Goal: Task Accomplishment & Management: Complete application form

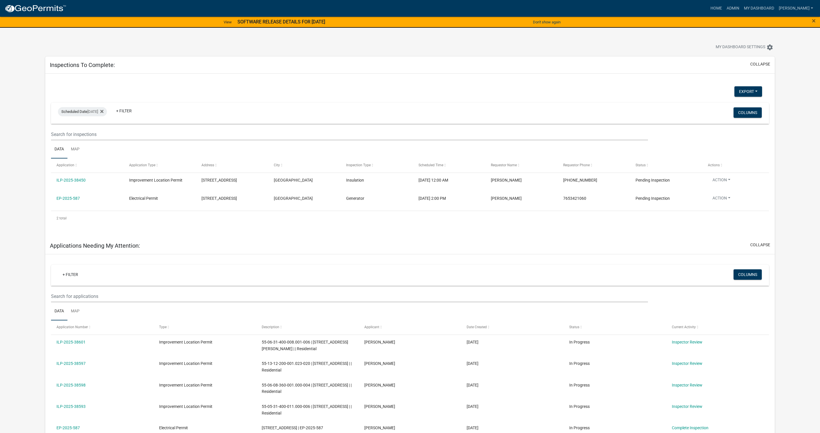
select select "1: 25"
click at [766, 10] on link "My Dashboard" at bounding box center [759, 8] width 35 height 11
click at [75, 180] on link "ILP-2025-38450" at bounding box center [71, 180] width 29 height 5
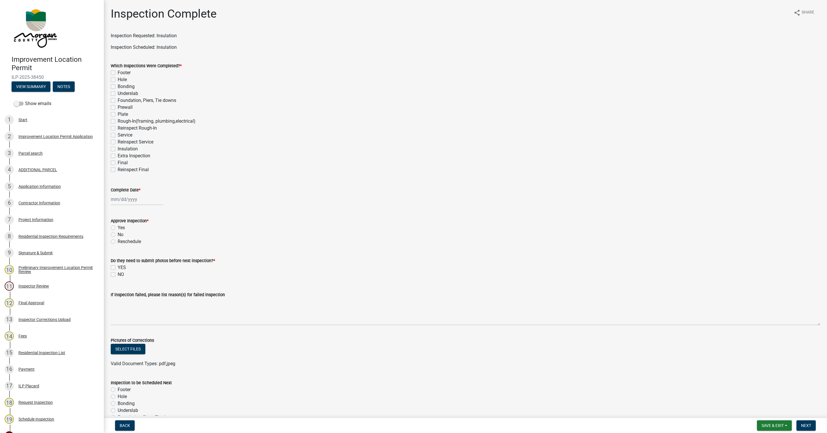
click at [118, 128] on label "Reinspect Rough-In" at bounding box center [137, 128] width 39 height 7
click at [118, 128] on input "Reinspect Rough-In" at bounding box center [120, 127] width 4 height 4
checkbox input "true"
checkbox input "false"
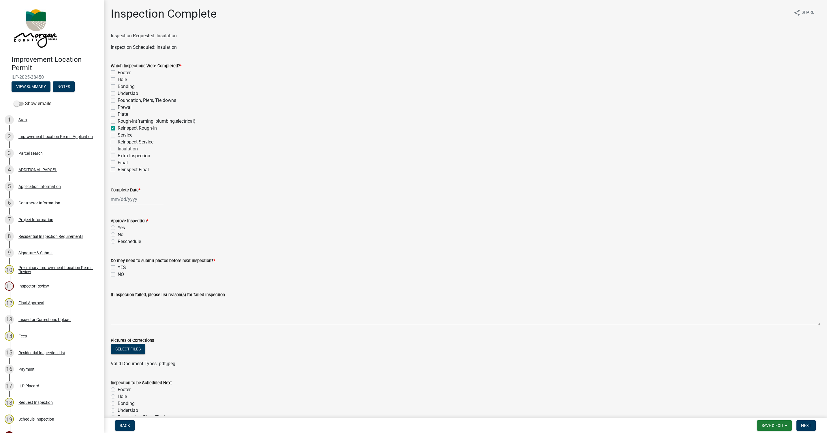
checkbox input "false"
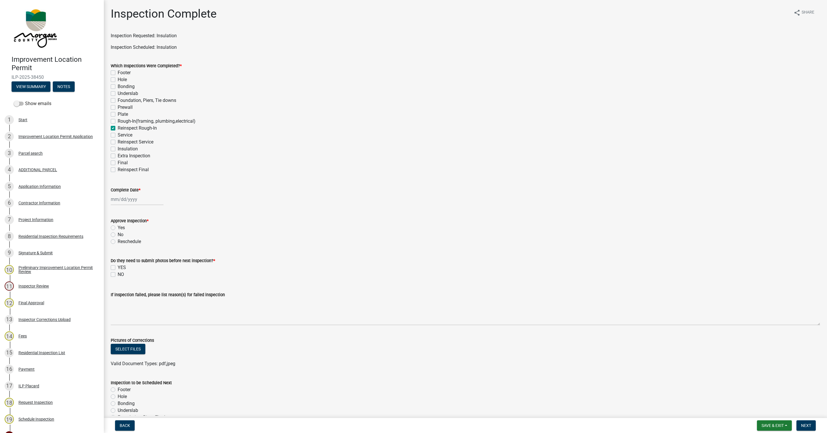
checkbox input "false"
checkbox input "true"
checkbox input "false"
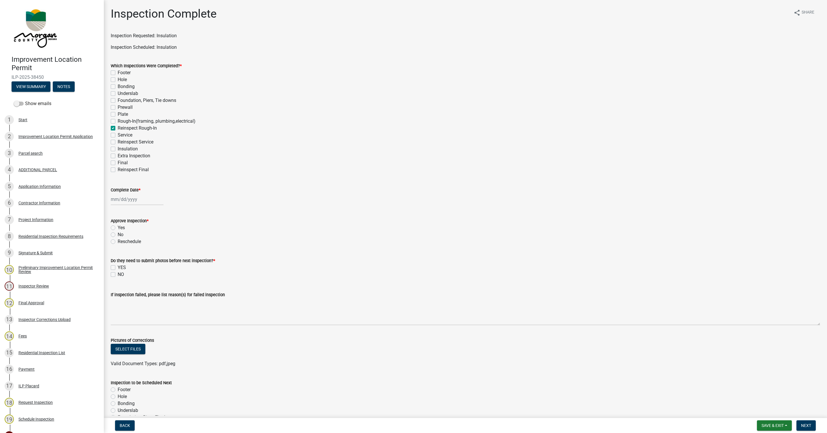
checkbox input "false"
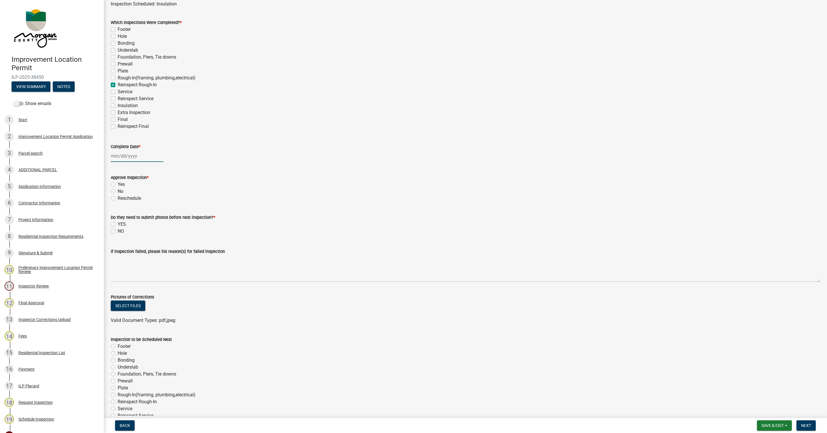
click at [130, 155] on div at bounding box center [137, 156] width 53 height 12
select select "9"
select select "2025"
click at [116, 195] on div "8" at bounding box center [116, 195] width 9 height 9
type input "[DATE]"
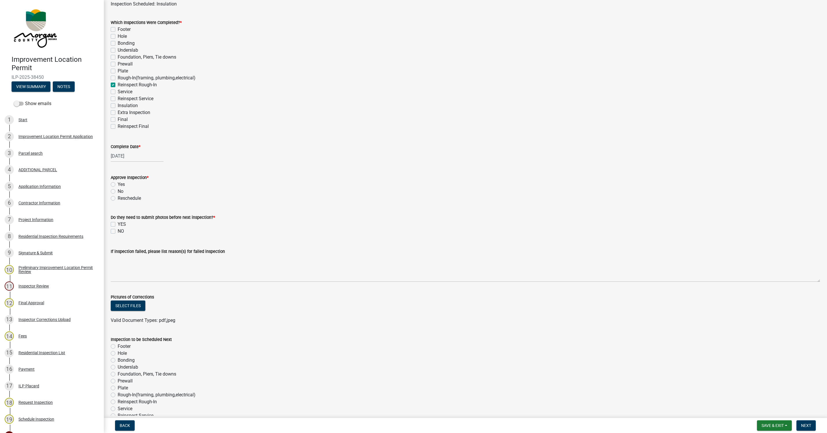
click at [118, 184] on label "Yes" at bounding box center [121, 184] width 7 height 7
click at [118, 184] on input "Yes" at bounding box center [120, 183] width 4 height 4
radio input "true"
click at [118, 230] on label "NO" at bounding box center [121, 231] width 6 height 7
click at [118, 230] on input "NO" at bounding box center [120, 230] width 4 height 4
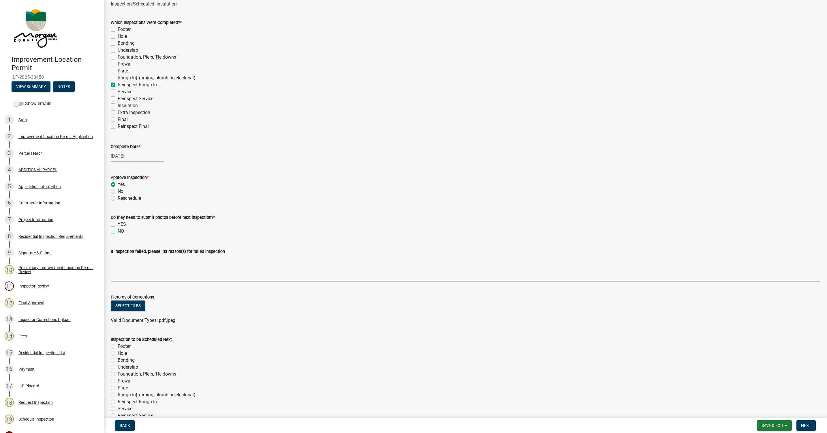
checkbox input "true"
checkbox input "false"
checkbox input "true"
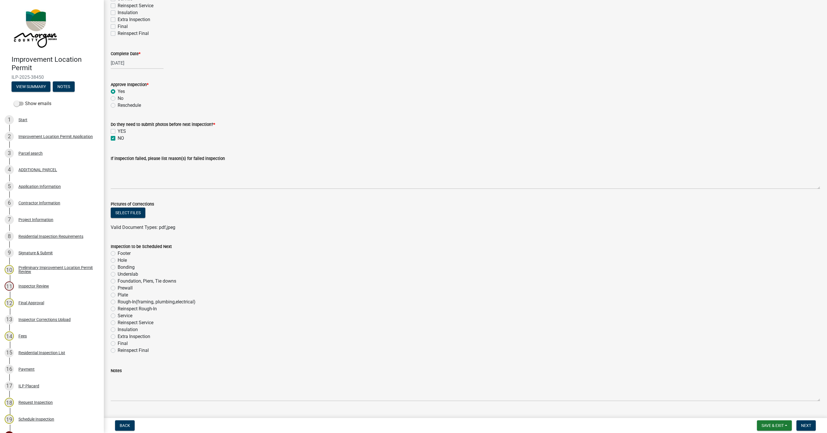
scroll to position [149, 0]
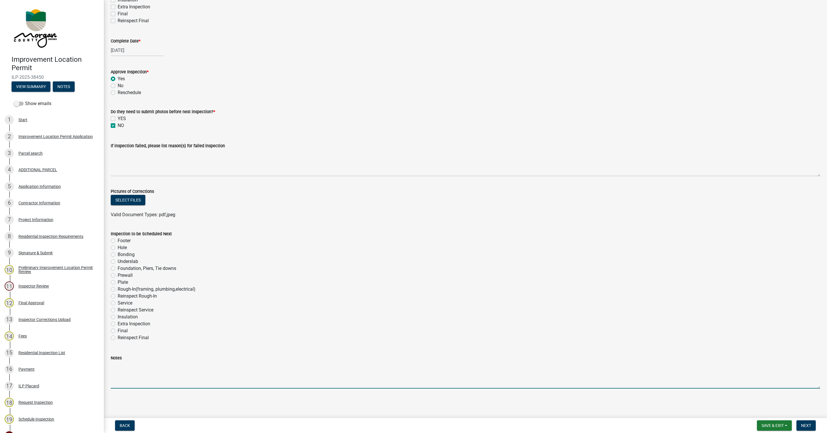
drag, startPoint x: 119, startPoint y: 377, endPoint x: 124, endPoint y: 377, distance: 4.7
click at [121, 377] on textarea "Notes" at bounding box center [465, 374] width 709 height 27
type textarea "This inspection was called for us to re-inspect the fire caulk."
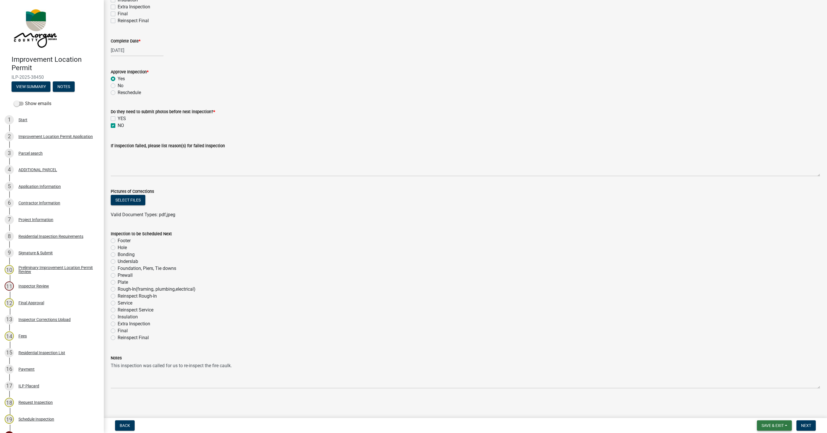
click at [775, 427] on span "Save & Exit" at bounding box center [773, 425] width 22 height 5
click at [800, 356] on div "Notes" at bounding box center [465, 357] width 709 height 7
click at [804, 427] on button "Next" at bounding box center [805, 425] width 19 height 10
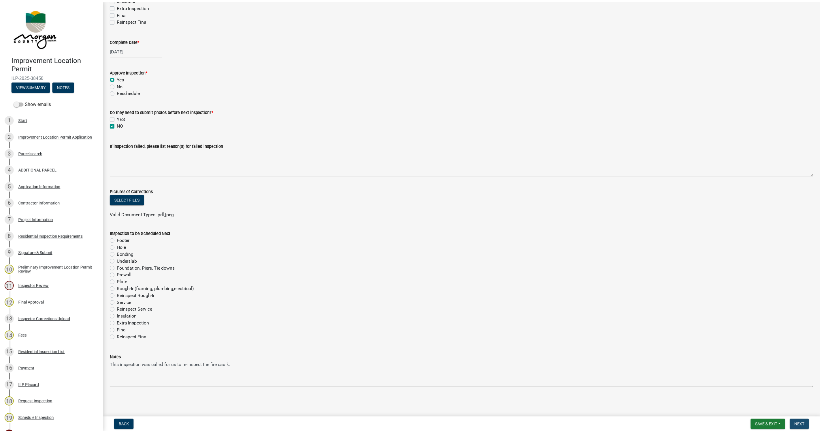
scroll to position [0, 0]
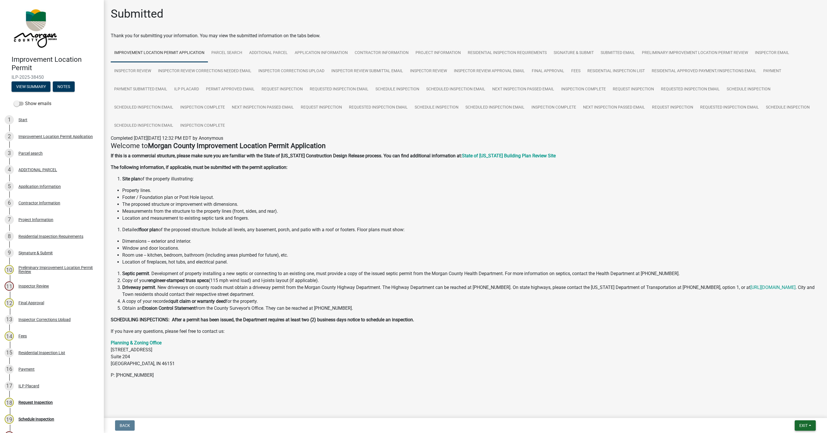
click at [804, 423] on span "Exit" at bounding box center [803, 425] width 8 height 5
click at [787, 410] on button "Save & Exit" at bounding box center [793, 410] width 46 height 14
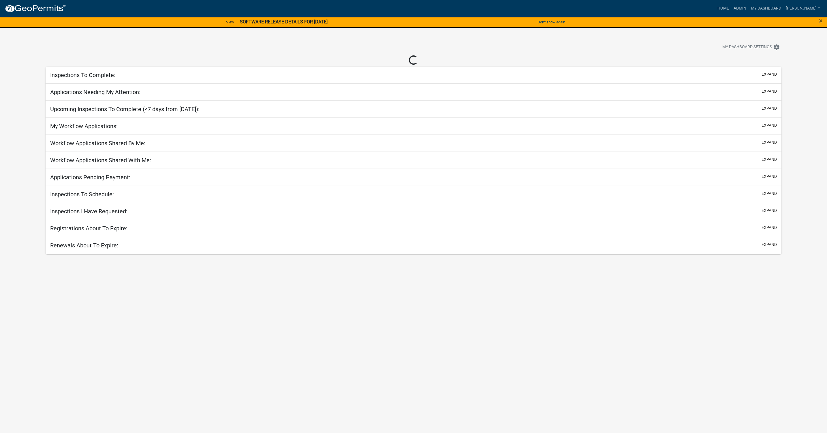
select select "1: 25"
